Goal: Navigation & Orientation: Find specific page/section

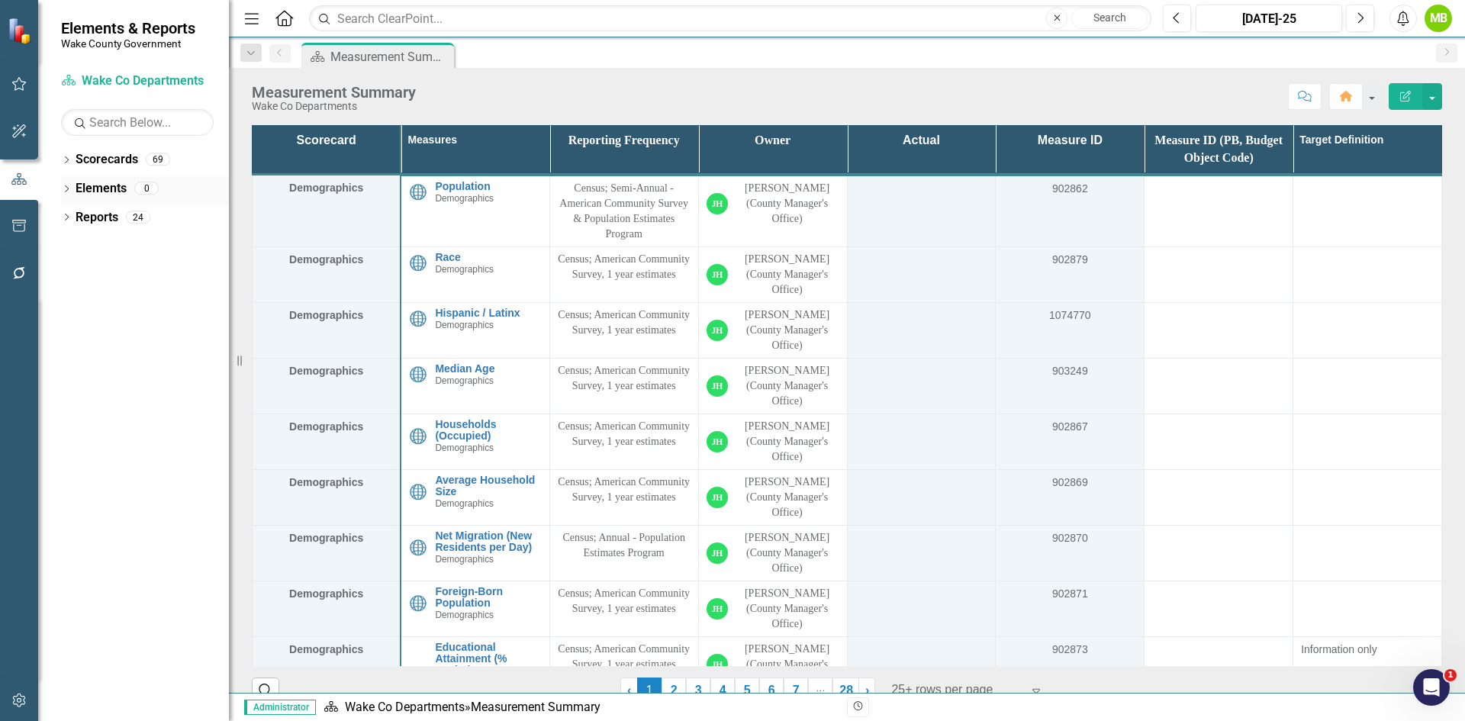
click at [67, 191] on icon "Dropdown" at bounding box center [66, 190] width 11 height 8
click at [63, 161] on icon "Dropdown" at bounding box center [66, 161] width 11 height 8
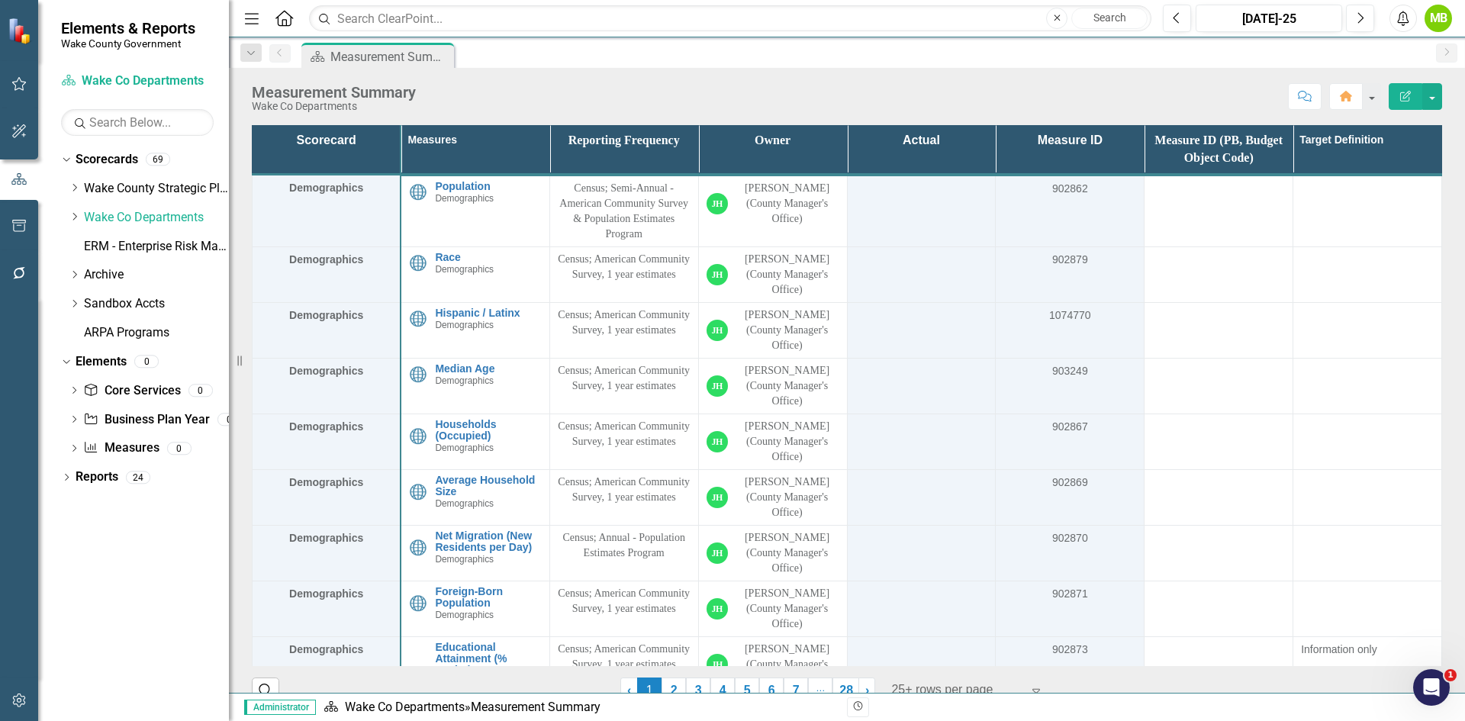
click at [68, 269] on div "Dropdown Scorecards 69 Dropdown [GEOGRAPHIC_DATA] Strategic Plan Demographics D…" at bounding box center [145, 248] width 168 height 202
click at [73, 275] on icon "Dropdown" at bounding box center [74, 274] width 11 height 9
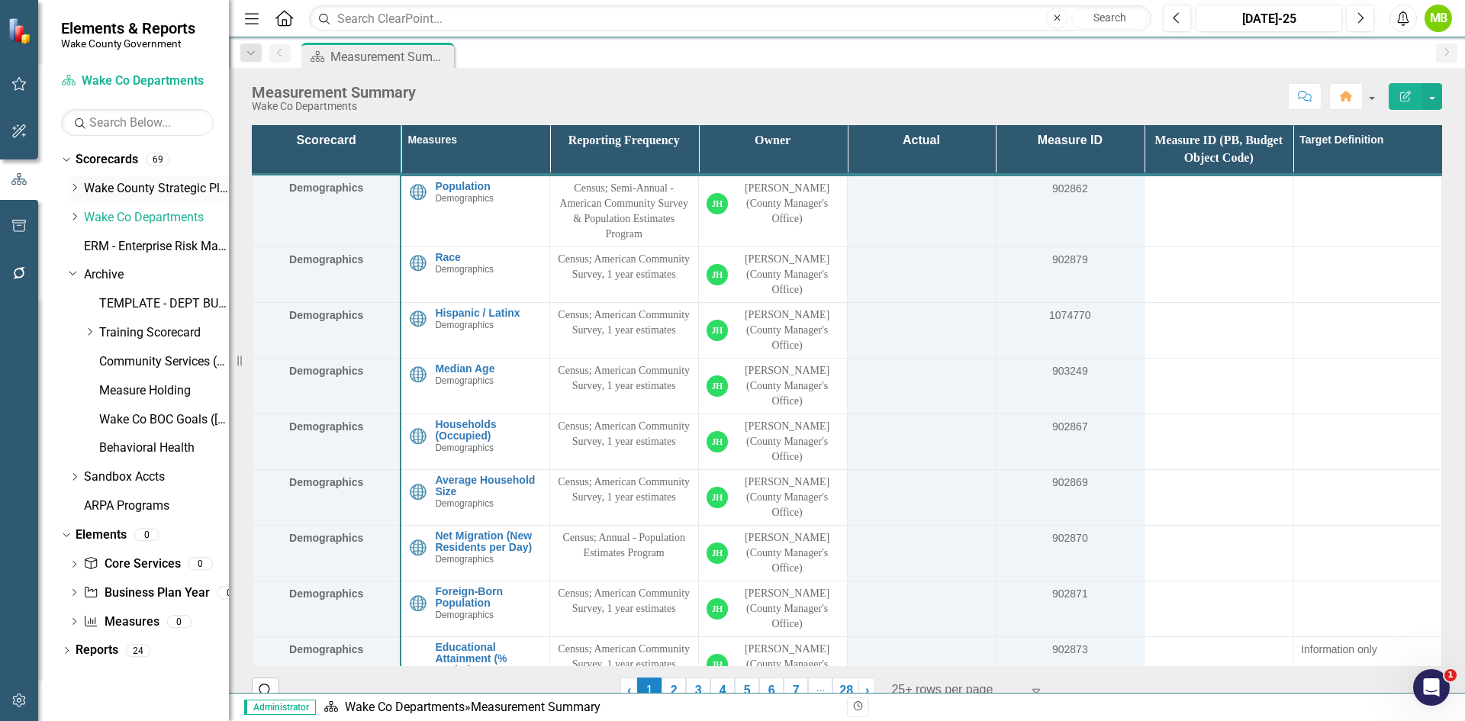
click at [69, 184] on icon "Dropdown" at bounding box center [74, 187] width 11 height 9
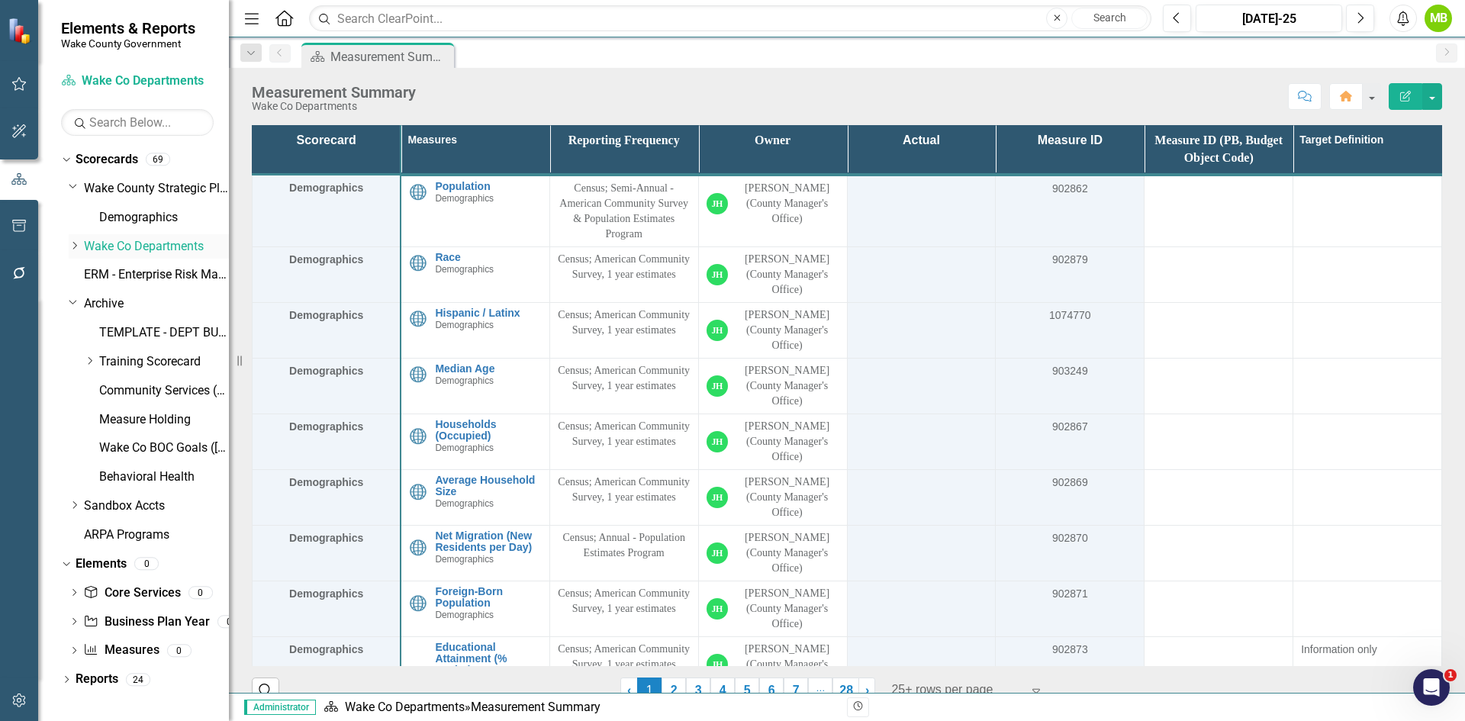
click at [76, 245] on icon at bounding box center [75, 246] width 4 height 8
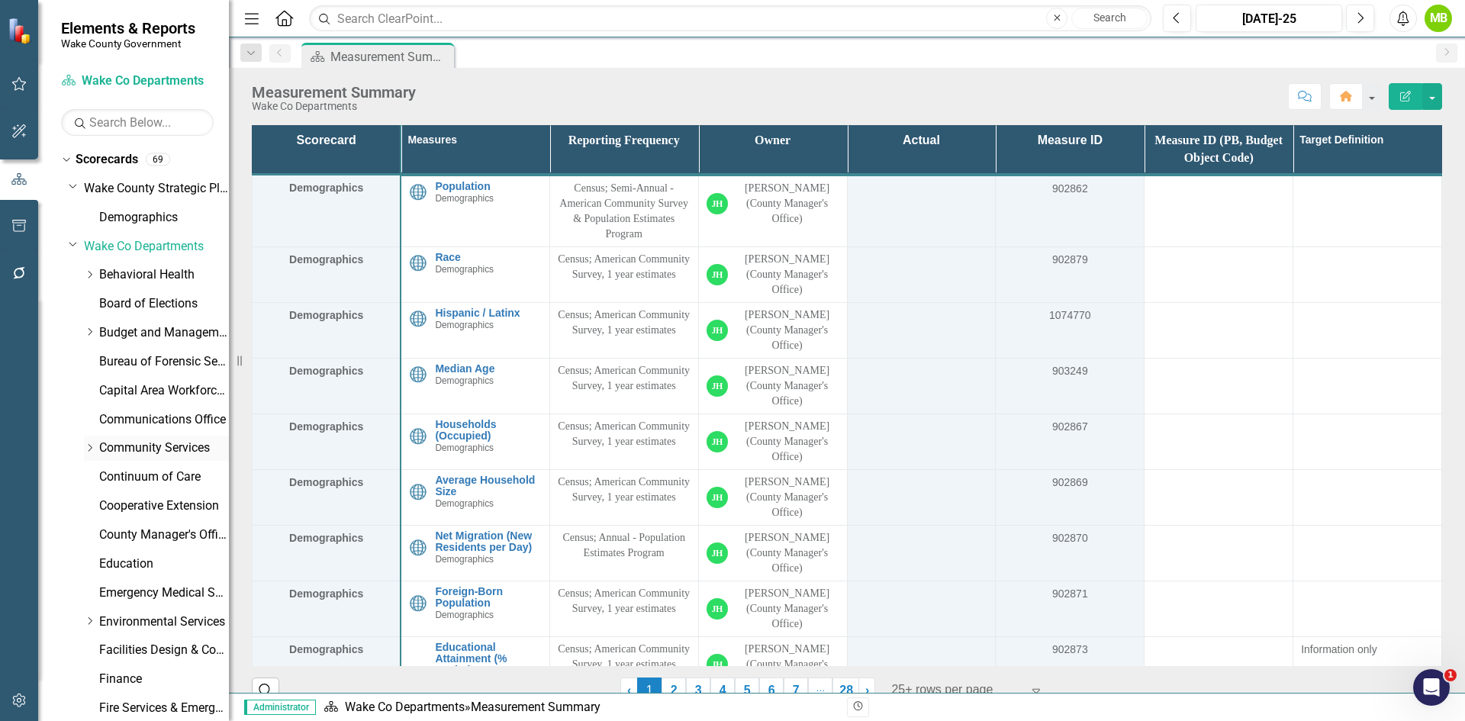
click at [88, 446] on icon "Dropdown" at bounding box center [89, 447] width 11 height 9
click at [108, 535] on icon "Dropdown" at bounding box center [104, 533] width 11 height 9
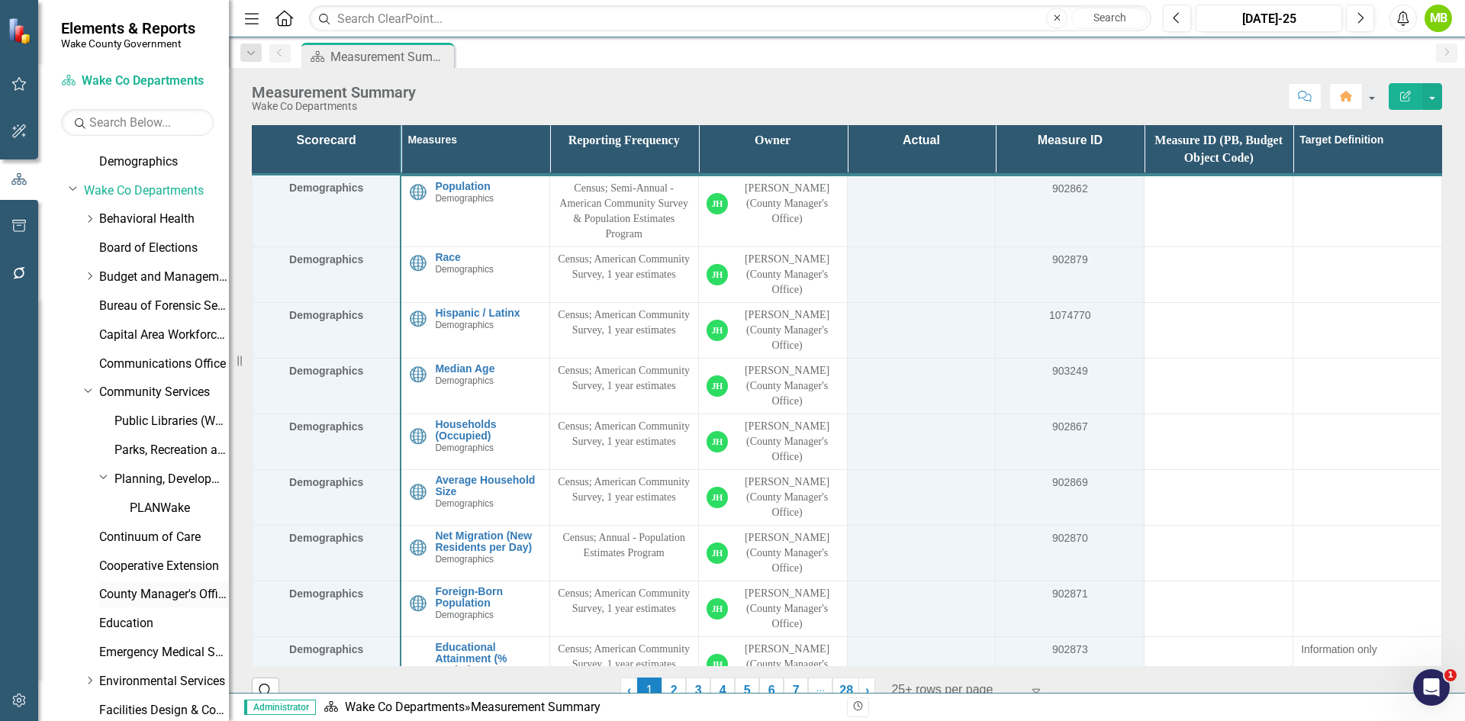
scroll to position [153, 0]
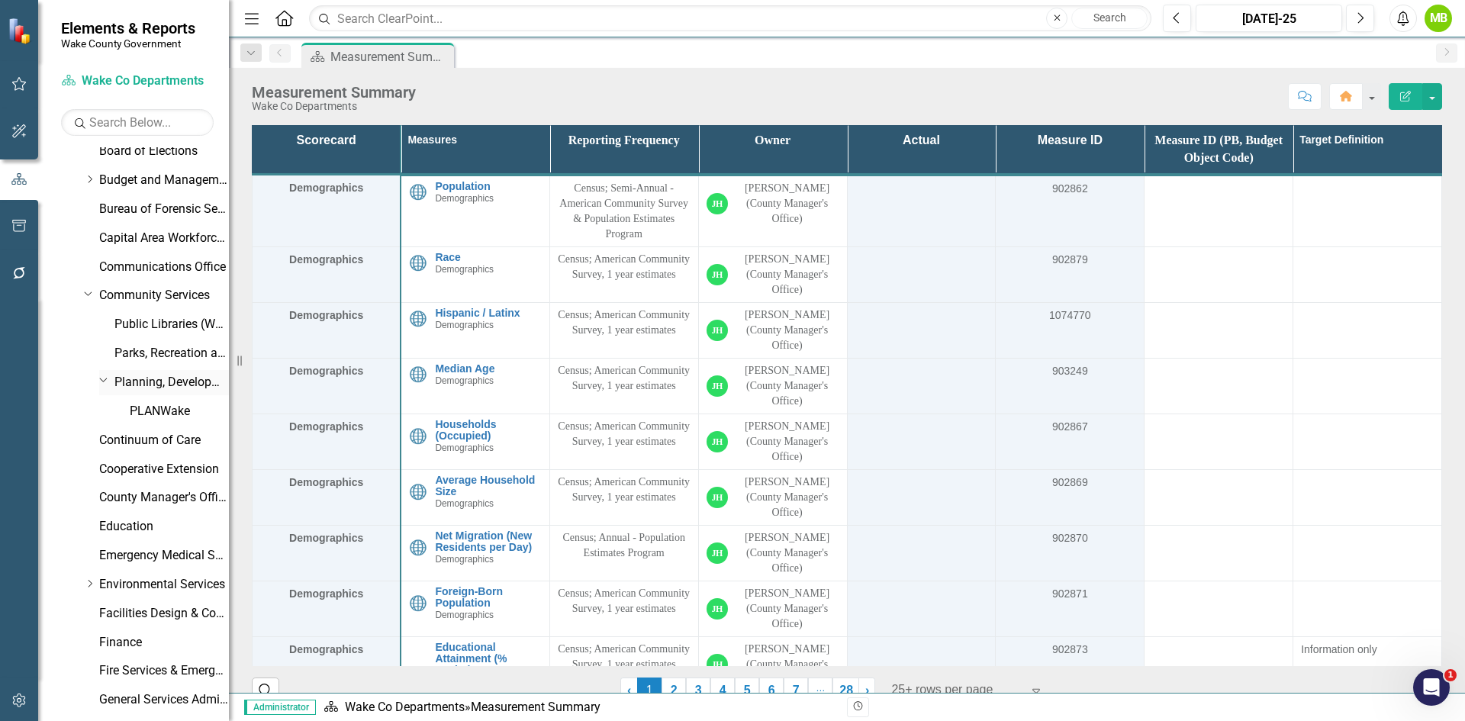
click at [162, 377] on link "Planning, Development and Inspections (PDI)" at bounding box center [171, 383] width 114 height 18
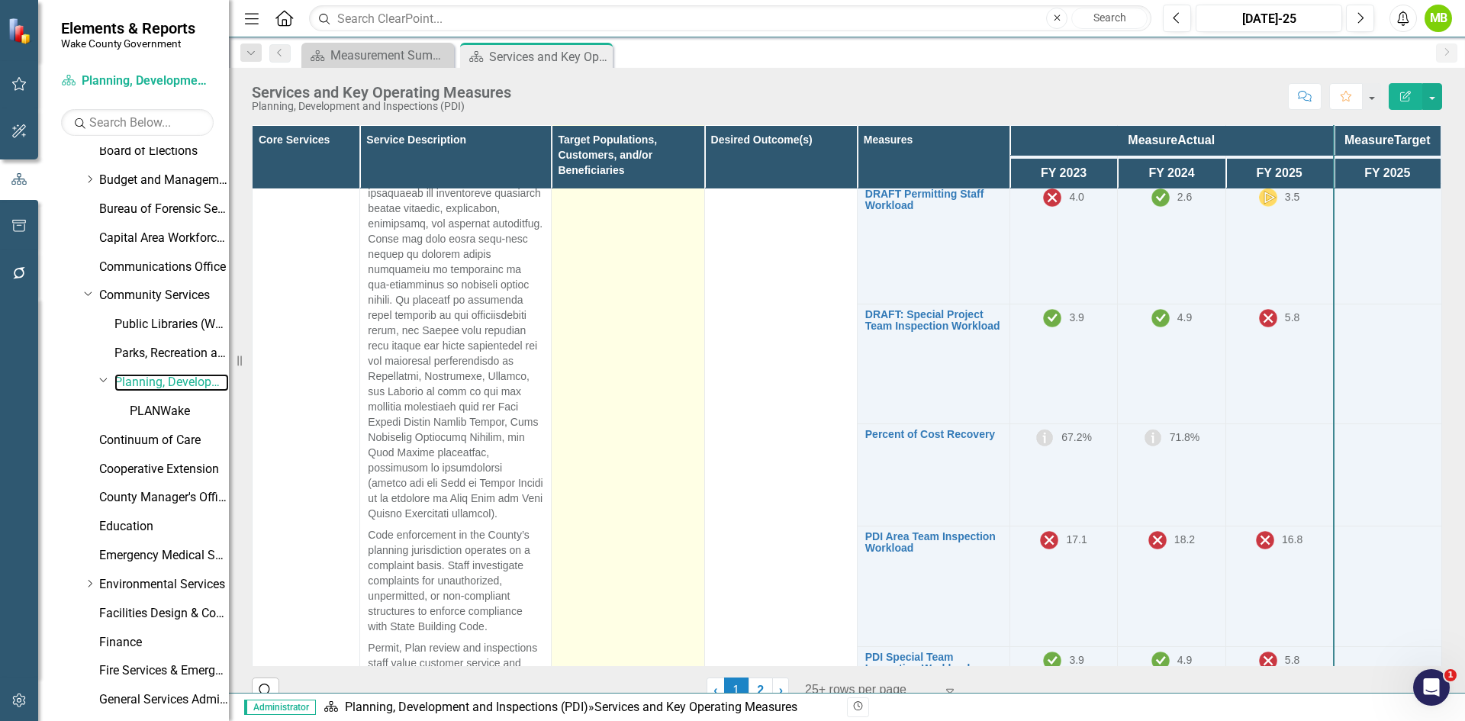
scroll to position [1221, 0]
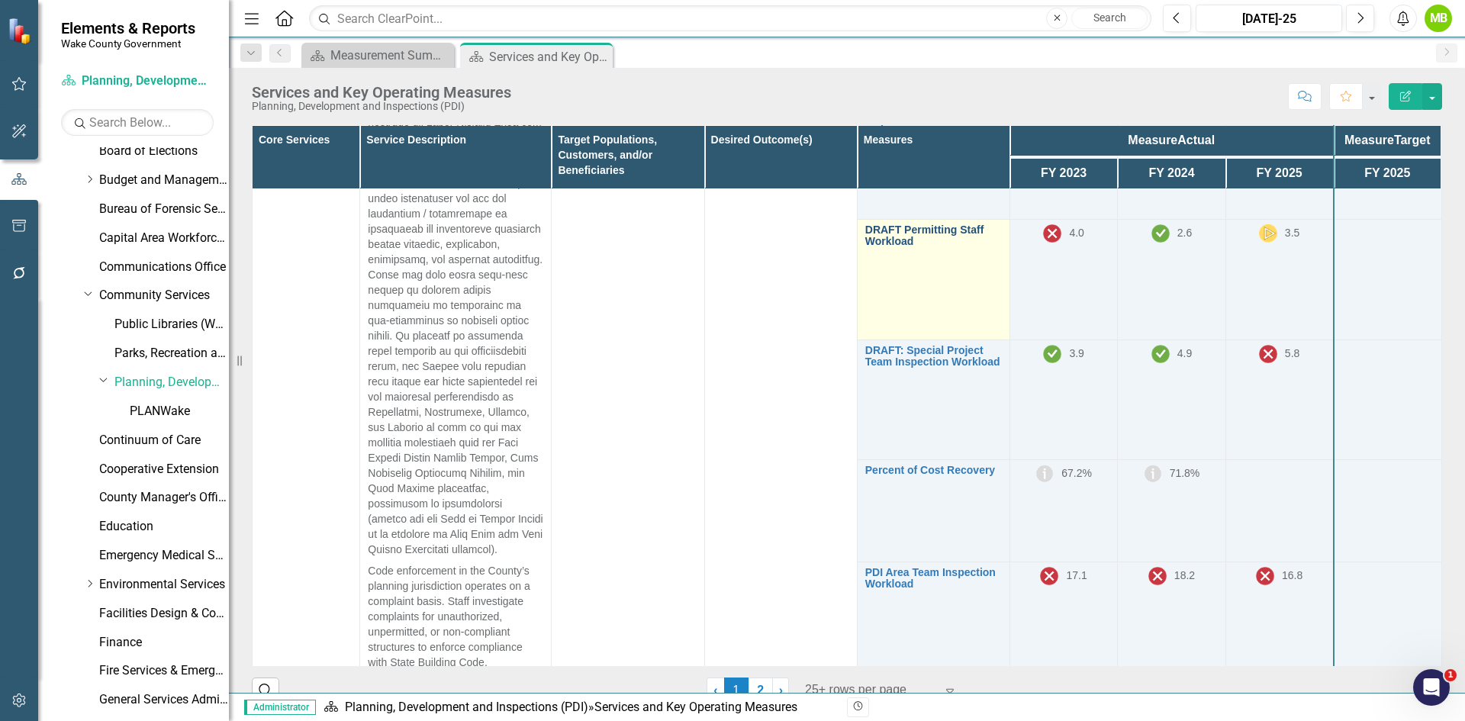
click at [905, 248] on link "DRAFT Permitting Staff Workload" at bounding box center [933, 236] width 137 height 24
